Goal: Task Accomplishment & Management: Use online tool/utility

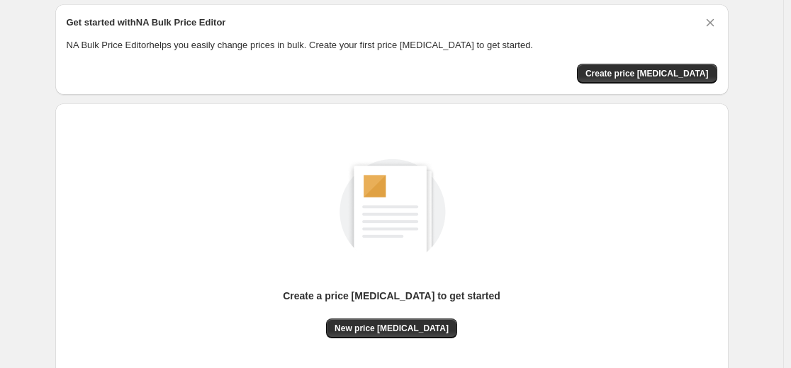
scroll to position [142, 0]
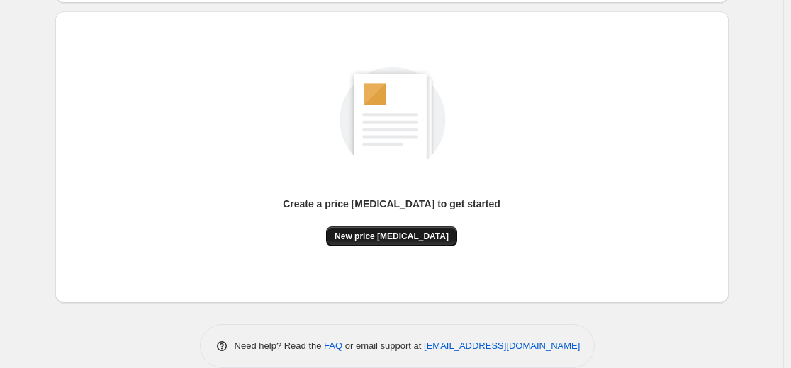
click at [400, 234] on span "New price [MEDICAL_DATA]" at bounding box center [391, 236] width 114 height 11
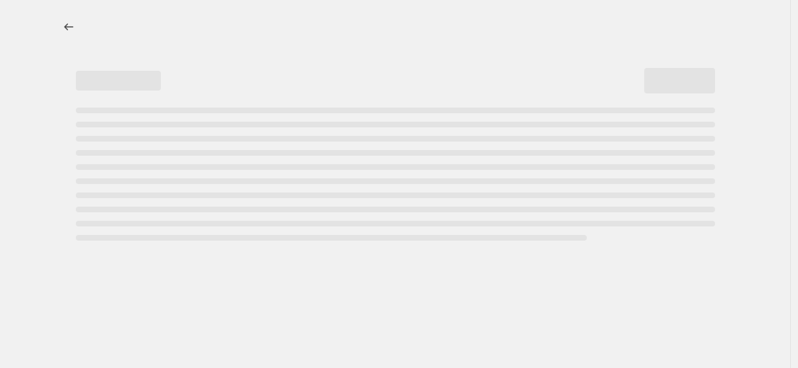
select select "percentage"
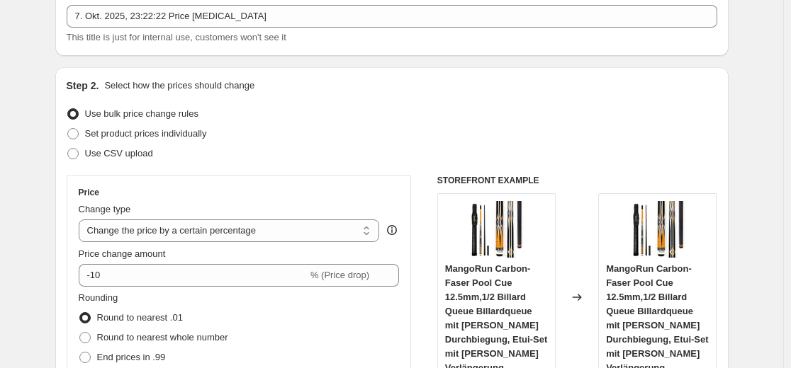
scroll to position [213, 0]
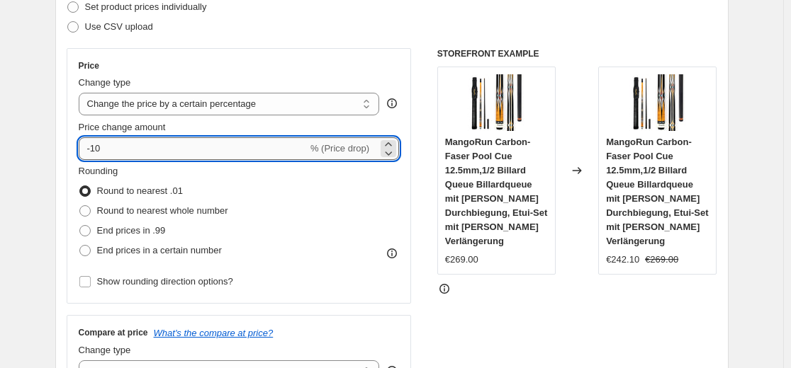
drag, startPoint x: 240, startPoint y: 145, endPoint x: 234, endPoint y: 154, distance: 11.2
click at [238, 146] on input "-10" at bounding box center [193, 148] width 229 height 23
type input "-1"
type input "-35"
click at [382, 35] on div "Use CSV upload" at bounding box center [392, 27] width 651 height 20
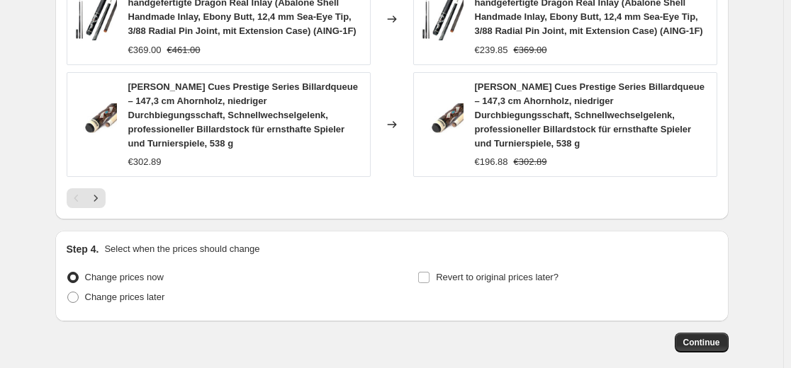
scroll to position [1134, 0]
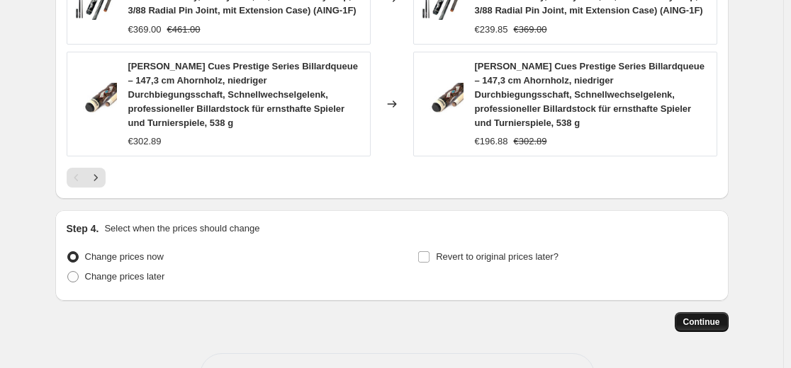
click at [692, 317] on span "Continue" at bounding box center [701, 322] width 37 height 11
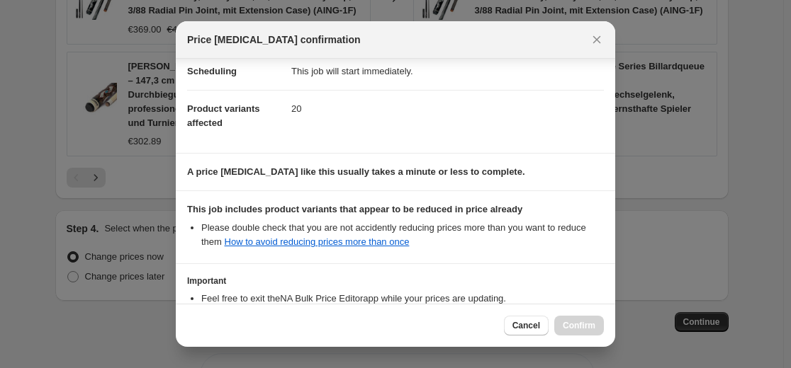
scroll to position [228, 0]
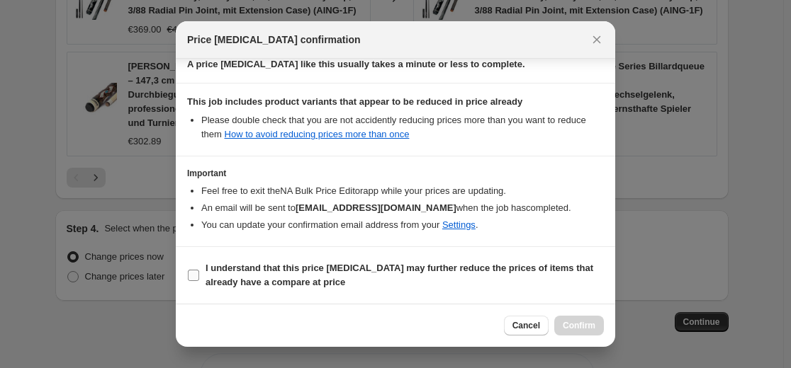
click at [403, 270] on b "I understand that this price change job may further reduce the prices of items …" at bounding box center [399, 275] width 388 height 25
click at [199, 270] on input "I understand that this price change job may further reduce the prices of items …" at bounding box center [193, 275] width 11 height 11
checkbox input "true"
click at [595, 329] on button "Confirm" at bounding box center [579, 326] width 50 height 20
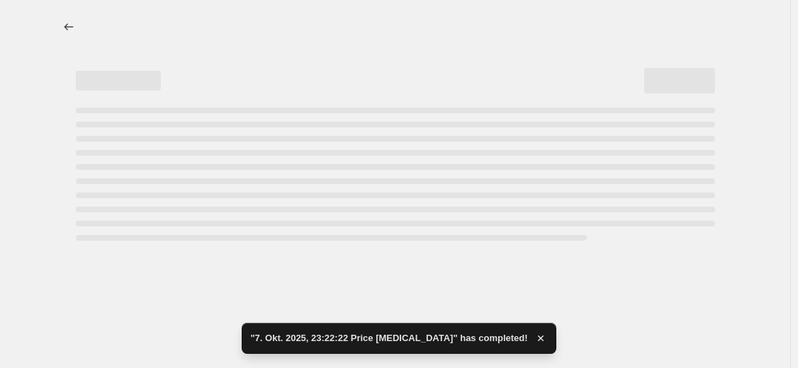
select select "percentage"
